Goal: Task Accomplishment & Management: Manage account settings

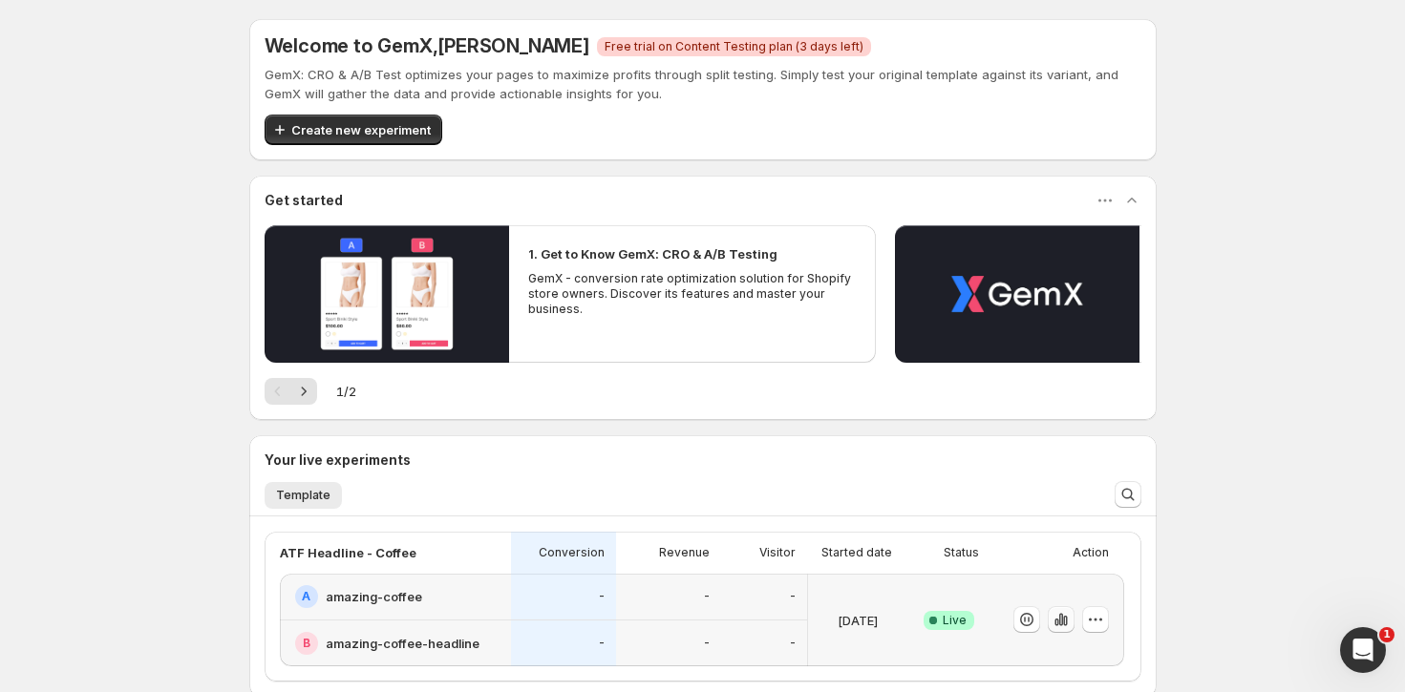
click at [1072, 622] on button "button" at bounding box center [1061, 620] width 27 height 27
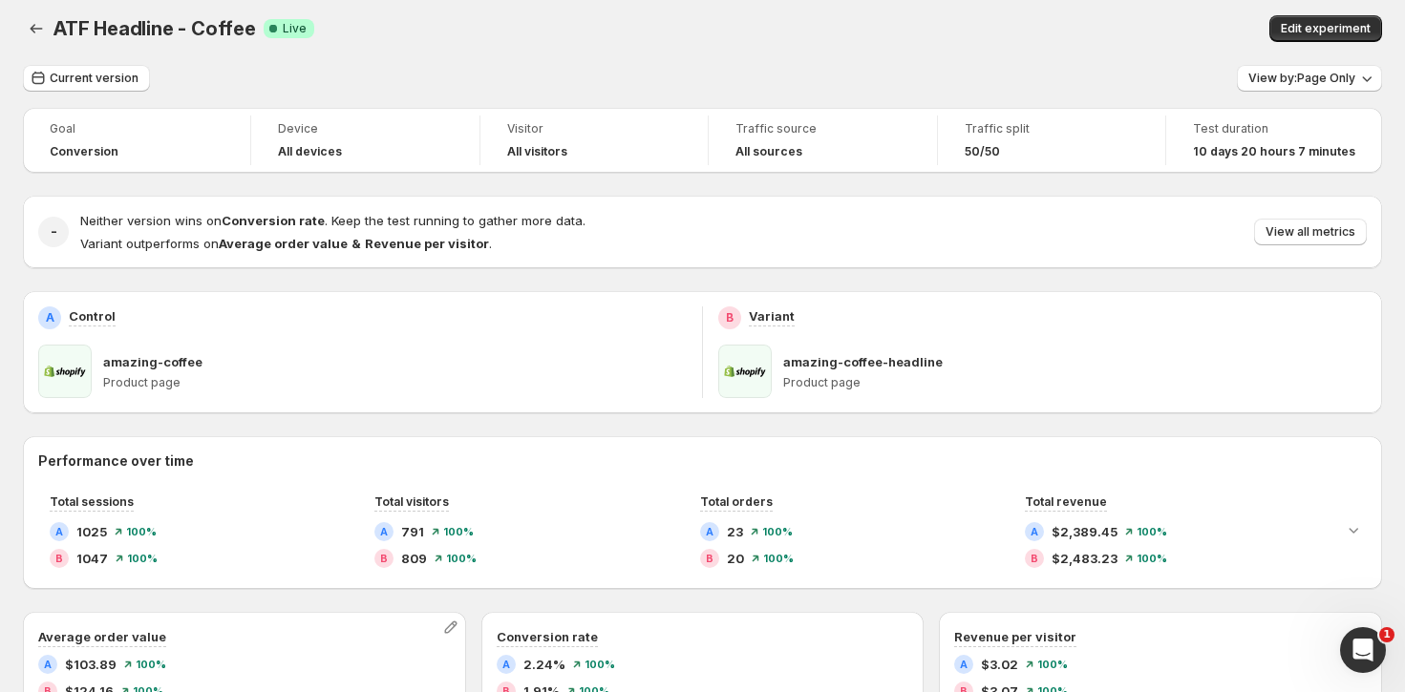
scroll to position [6, 0]
click at [1036, 62] on div "ATF Headline - Coffee. This page is ready ATF Headline - Coffee Success Complet…" at bounding box center [702, 30] width 1359 height 73
click at [882, 51] on div "ATF Headline - Coffee. This page is ready ATF Headline - Coffee Success Complet…" at bounding box center [702, 30] width 1359 height 73
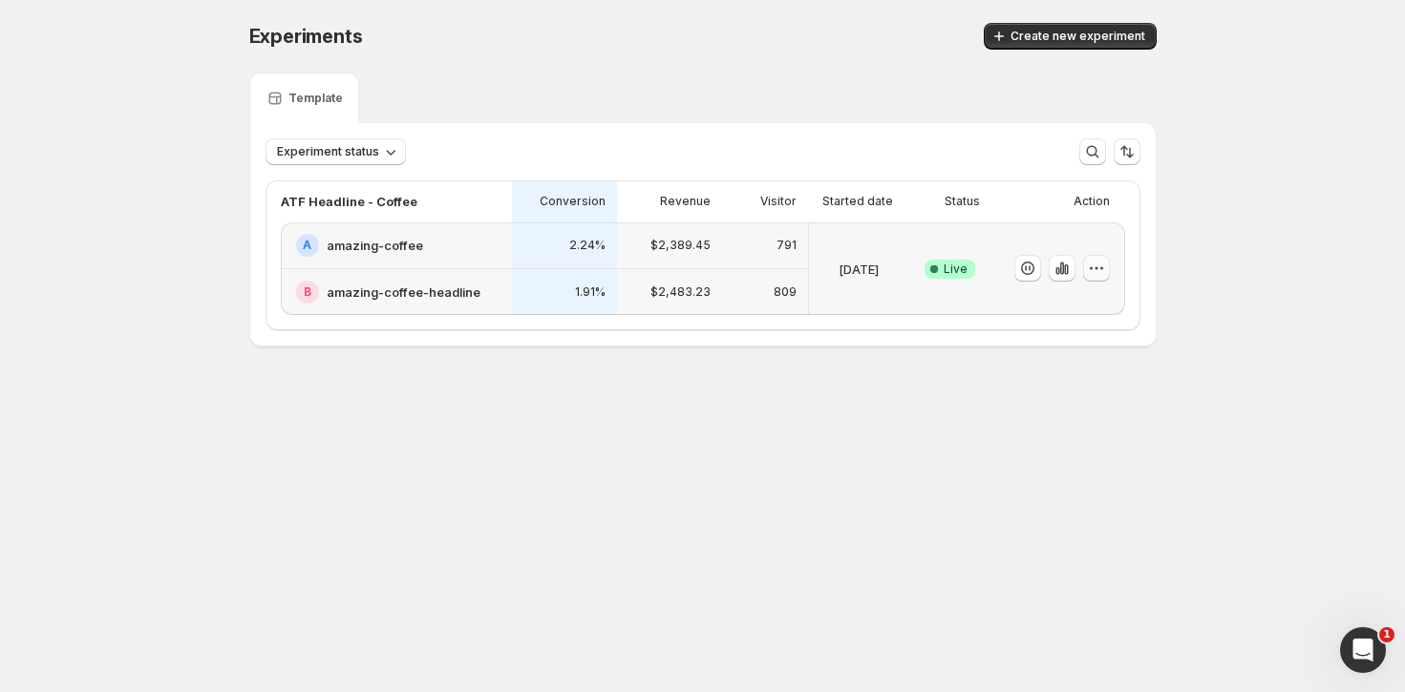
click at [1096, 262] on icon "button" at bounding box center [1096, 268] width 19 height 19
click at [1067, 365] on span "End experiment" at bounding box center [1060, 372] width 93 height 15
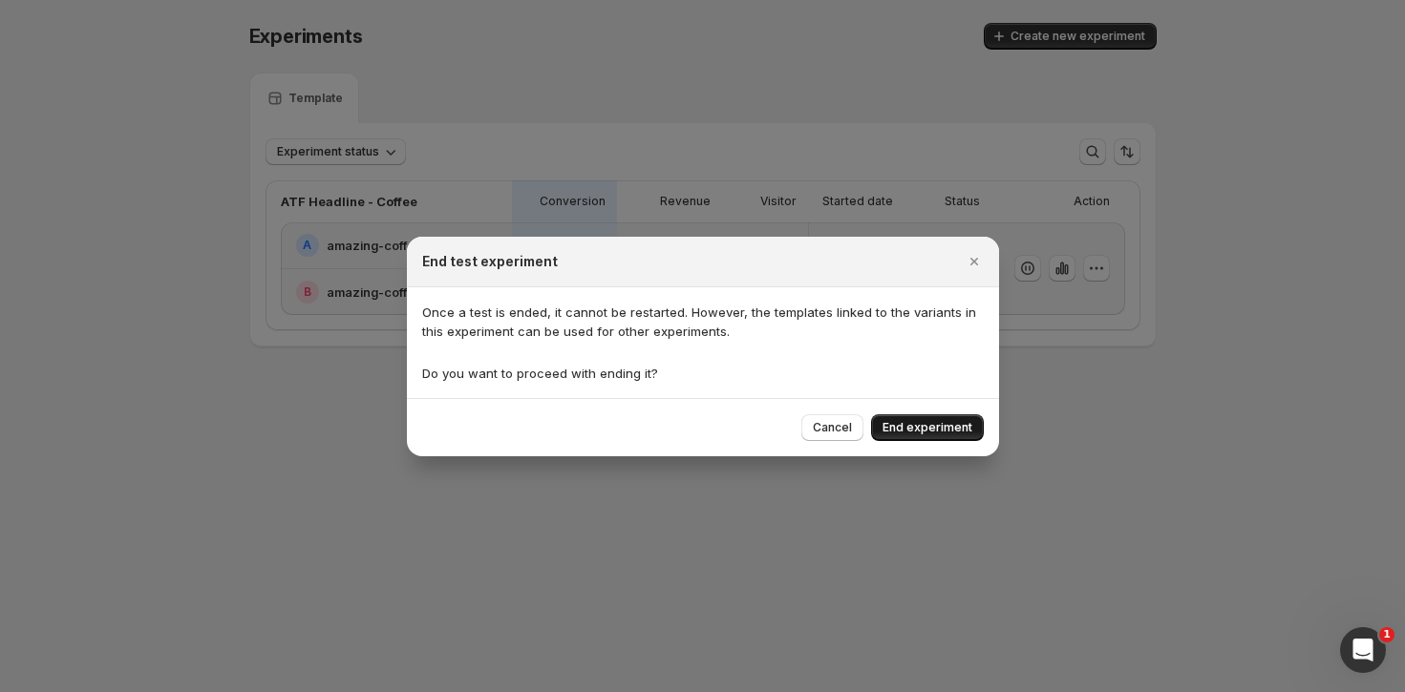
click at [944, 436] on button "End experiment" at bounding box center [927, 428] width 113 height 27
